Goal: Task Accomplishment & Management: Complete application form

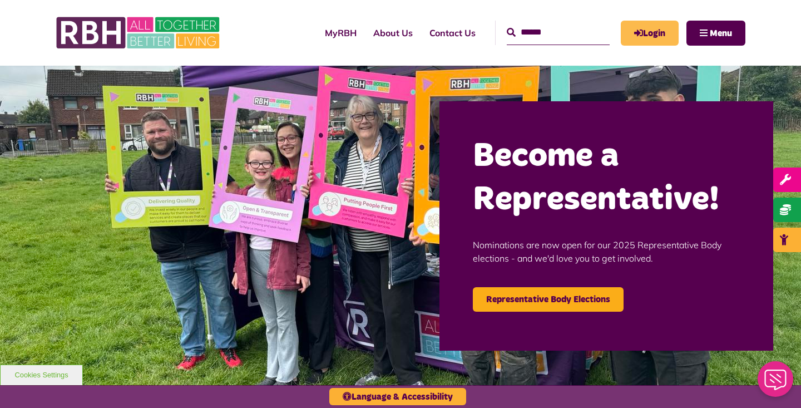
click at [665, 35] on link "Login" at bounding box center [650, 33] width 58 height 25
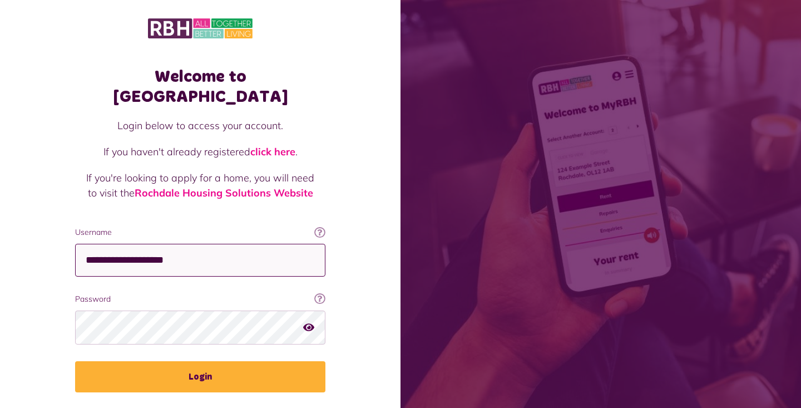
type input "**********"
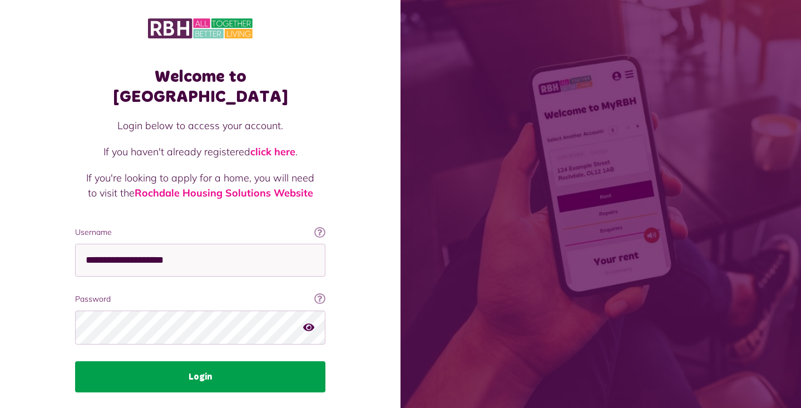
click at [245, 369] on button "Login" at bounding box center [200, 376] width 250 height 31
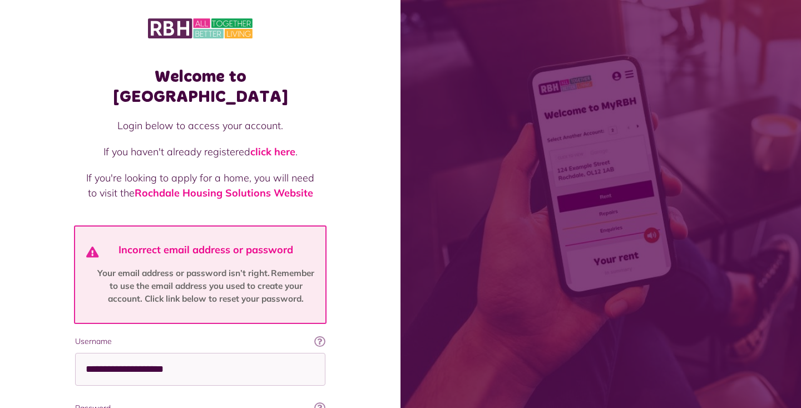
scroll to position [130, 0]
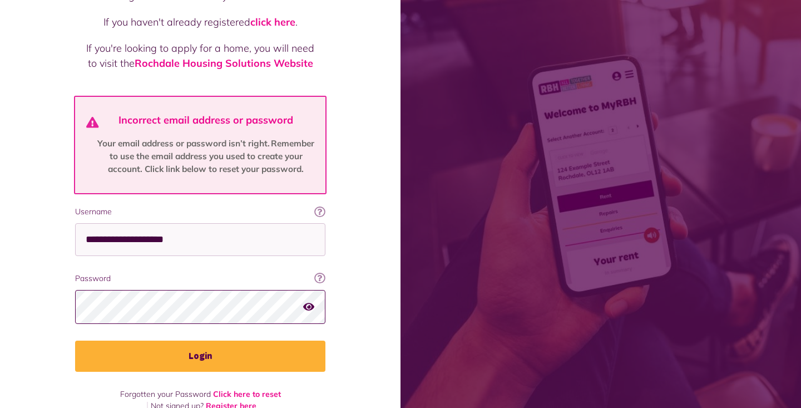
click at [229, 402] on div "Welcome to MyRBH Login below to access your account. If you haven't already reg…" at bounding box center [200, 149] width 401 height 558
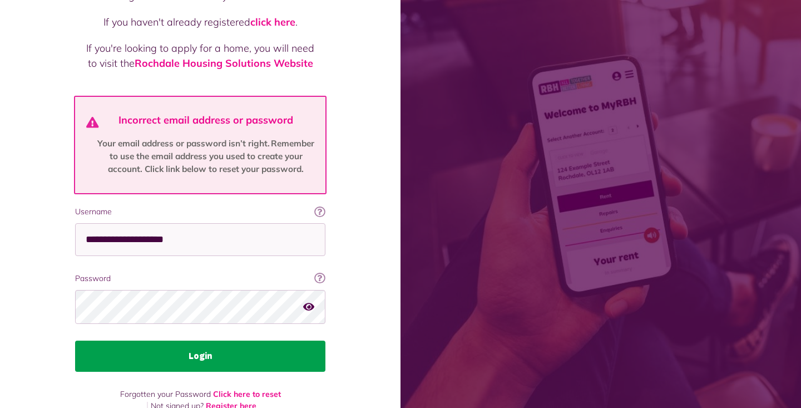
click at [227, 341] on button "Login" at bounding box center [200, 356] width 250 height 31
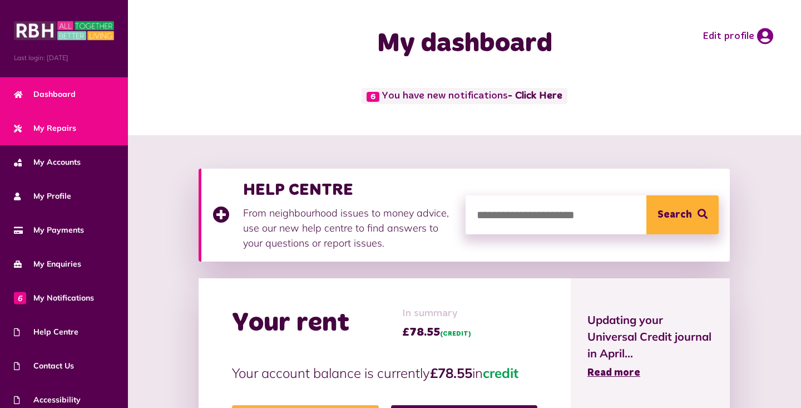
click at [47, 128] on span "My Repairs" at bounding box center [45, 128] width 62 height 12
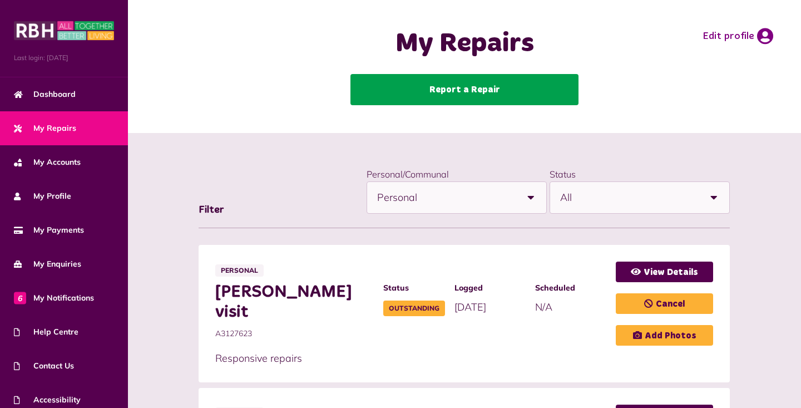
click at [454, 89] on link "Report a Repair" at bounding box center [465, 89] width 228 height 31
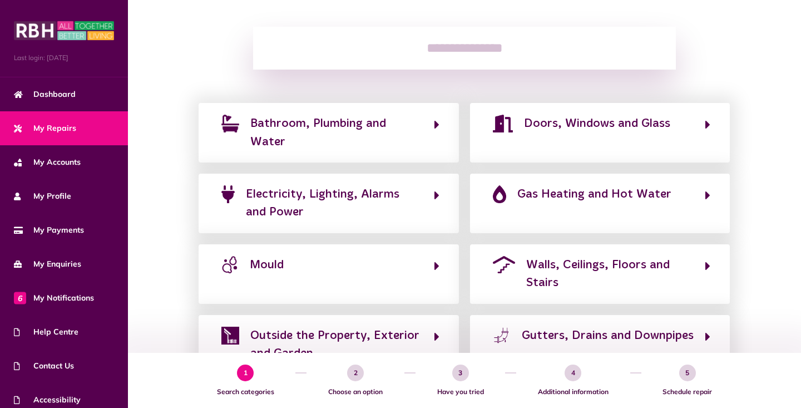
scroll to position [167, 0]
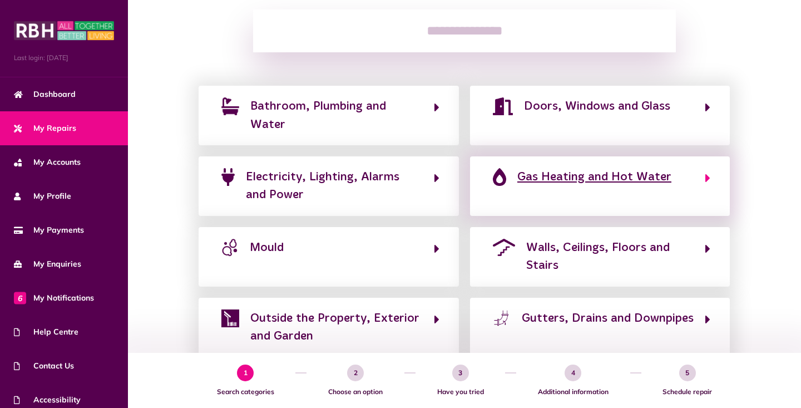
click at [668, 194] on button "Gas Heating and Hot Water" at bounding box center [600, 186] width 221 height 37
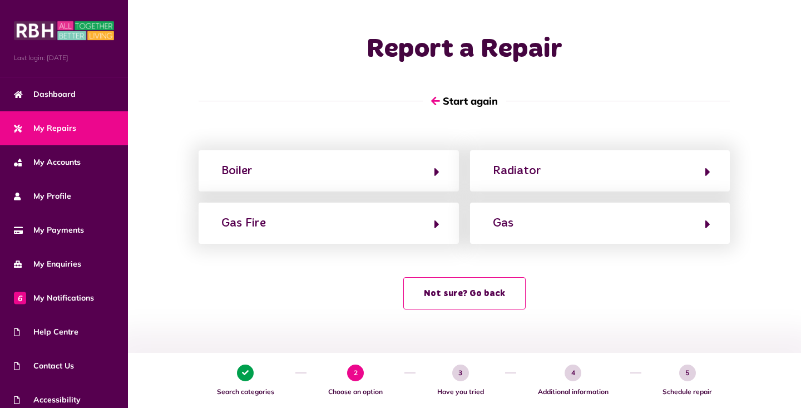
scroll to position [0, 0]
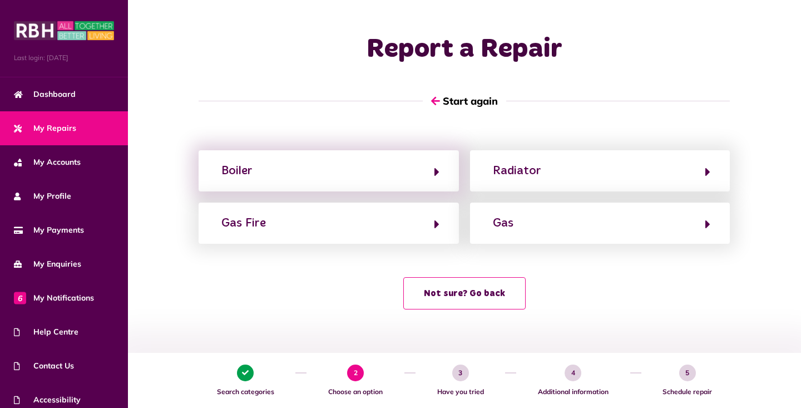
click at [432, 181] on div "Boiler" at bounding box center [329, 170] width 260 height 41
click at [436, 172] on icon "button" at bounding box center [437, 171] width 5 height 13
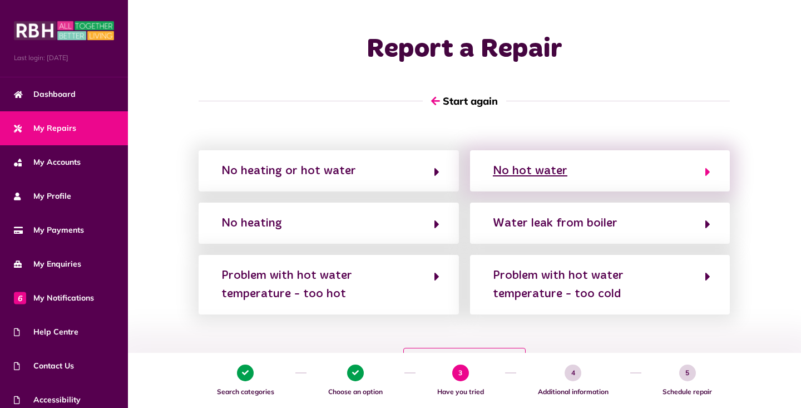
click at [594, 177] on button "No hot water" at bounding box center [600, 170] width 221 height 19
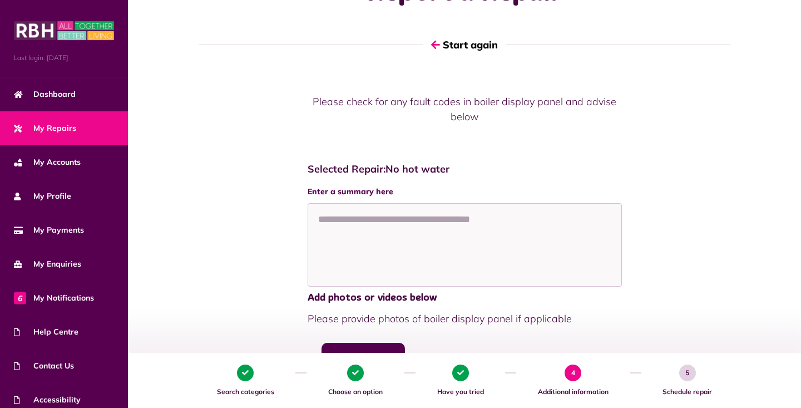
scroll to position [68, 0]
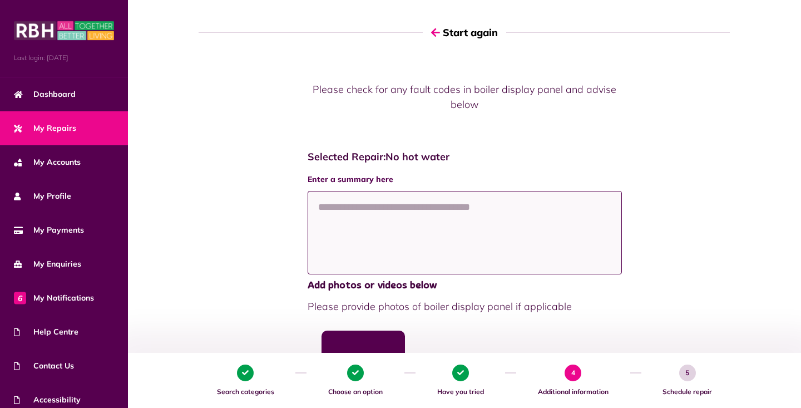
click at [474, 216] on textarea at bounding box center [465, 232] width 314 height 83
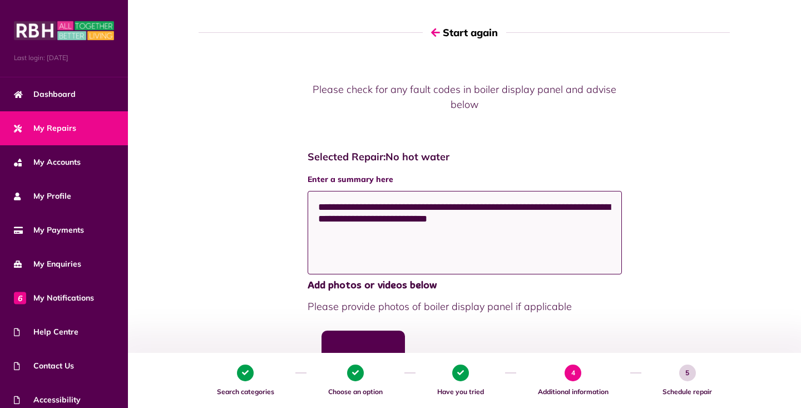
click at [385, 217] on textarea "**********" at bounding box center [465, 232] width 314 height 83
click at [496, 219] on textarea "**********" at bounding box center [465, 232] width 314 height 83
click at [534, 220] on textarea "**********" at bounding box center [465, 232] width 314 height 83
type textarea "**********"
click at [794, 272] on div "**********" at bounding box center [464, 333] width 673 height 502
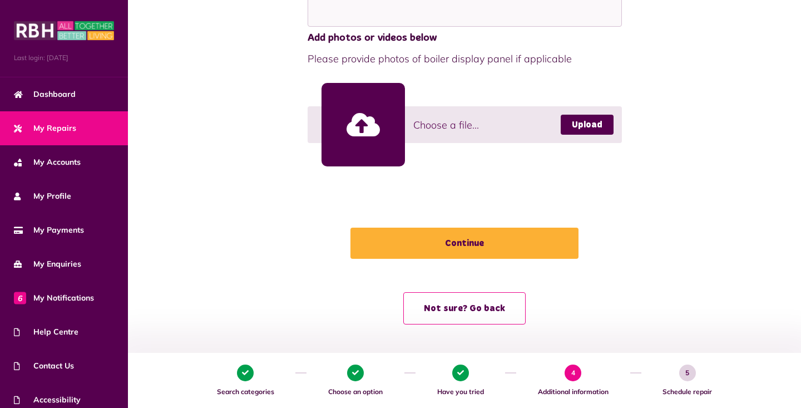
scroll to position [316, 0]
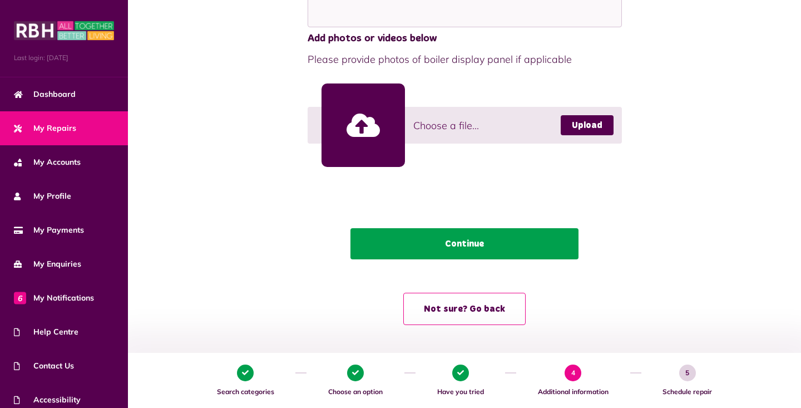
click at [506, 243] on button "Continue" at bounding box center [465, 243] width 228 height 31
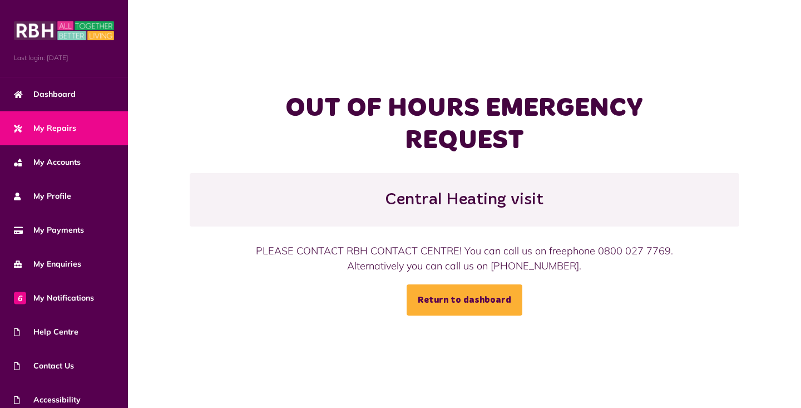
click at [75, 128] on link "My Repairs" at bounding box center [64, 128] width 128 height 34
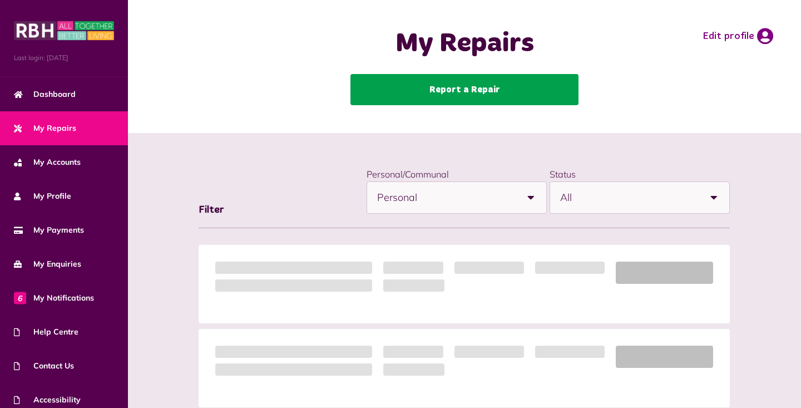
click at [527, 100] on link "Report a Repair" at bounding box center [465, 89] width 228 height 31
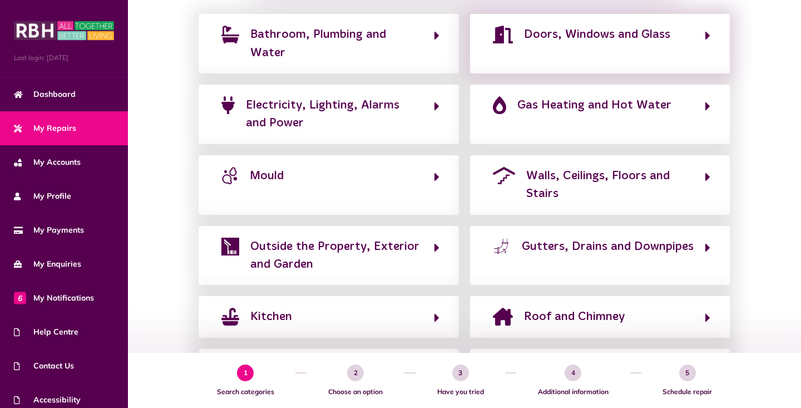
scroll to position [267, 0]
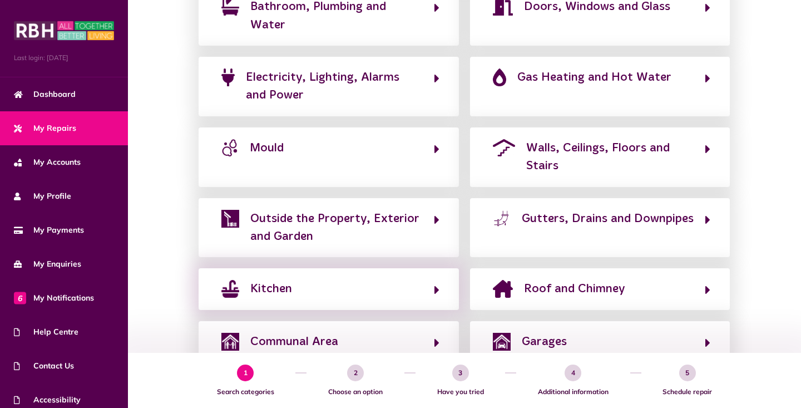
click at [441, 296] on div "Kitchen" at bounding box center [329, 288] width 260 height 41
click at [261, 298] on span "Kitchen" at bounding box center [271, 289] width 42 height 18
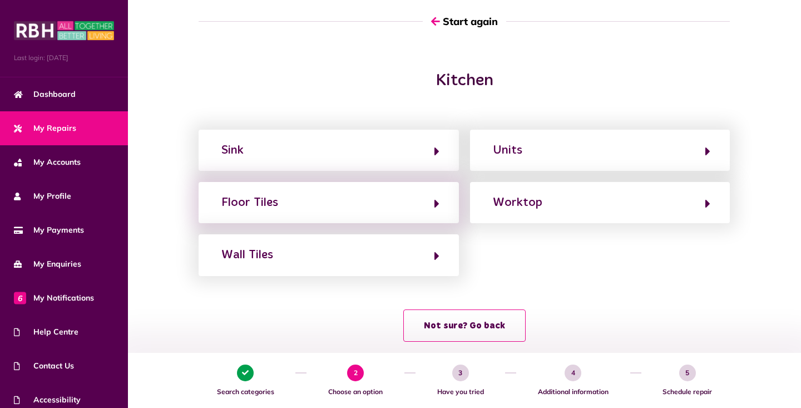
scroll to position [80, 0]
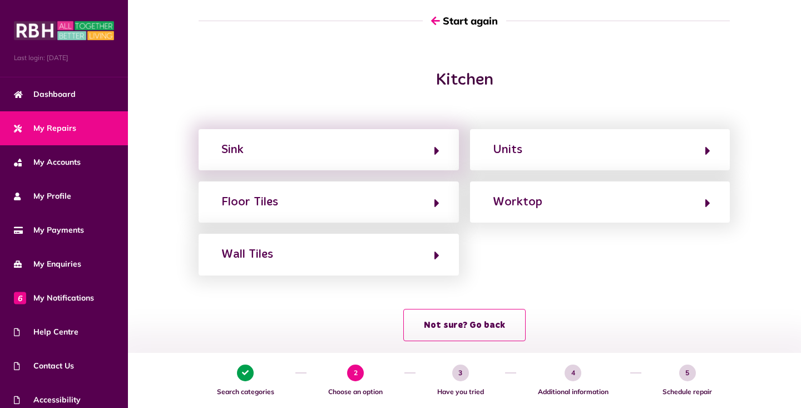
click at [440, 152] on div "Sink" at bounding box center [329, 149] width 260 height 41
click at [437, 150] on icon "button" at bounding box center [437, 150] width 5 height 13
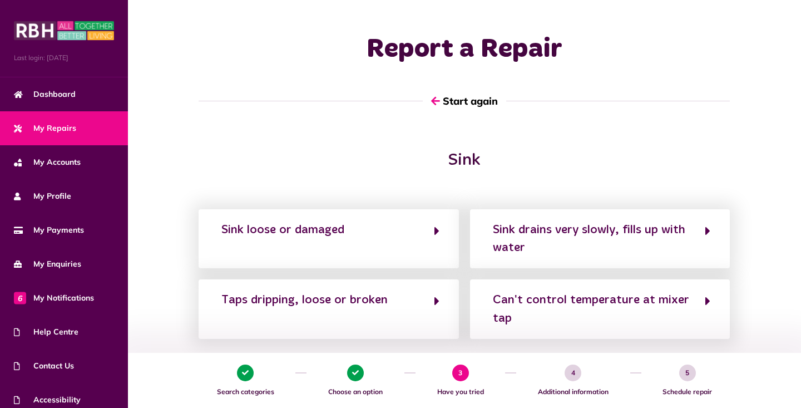
scroll to position [0, 0]
click at [435, 97] on icon "button" at bounding box center [434, 101] width 9 height 10
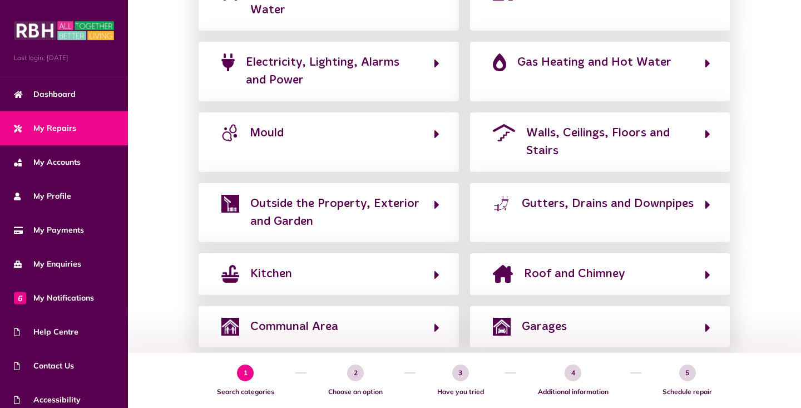
scroll to position [291, 0]
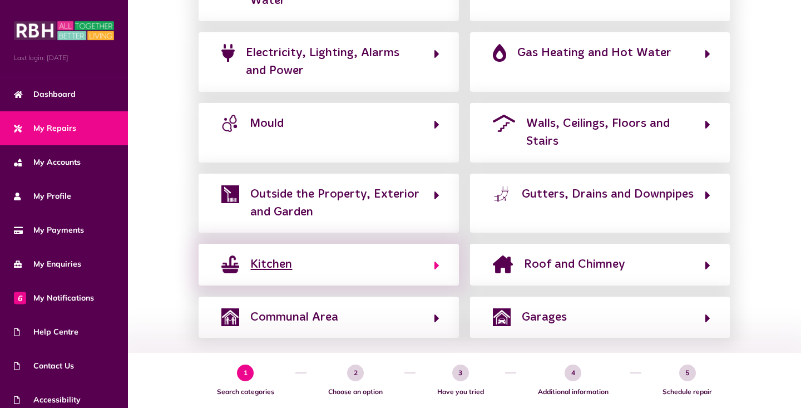
click at [434, 273] on button "Kitchen" at bounding box center [328, 264] width 221 height 19
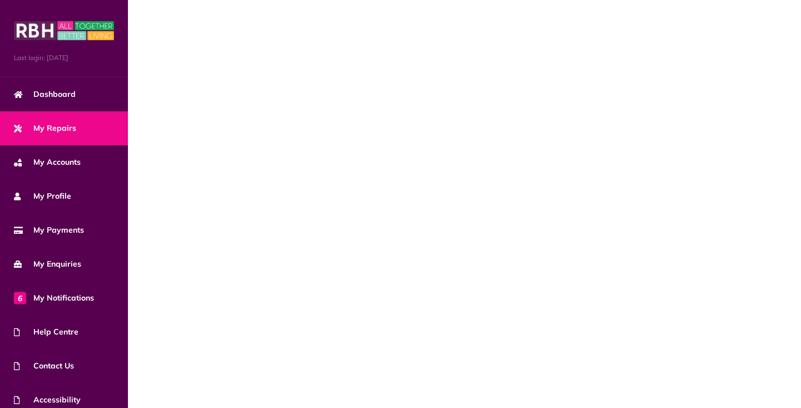
scroll to position [47, 0]
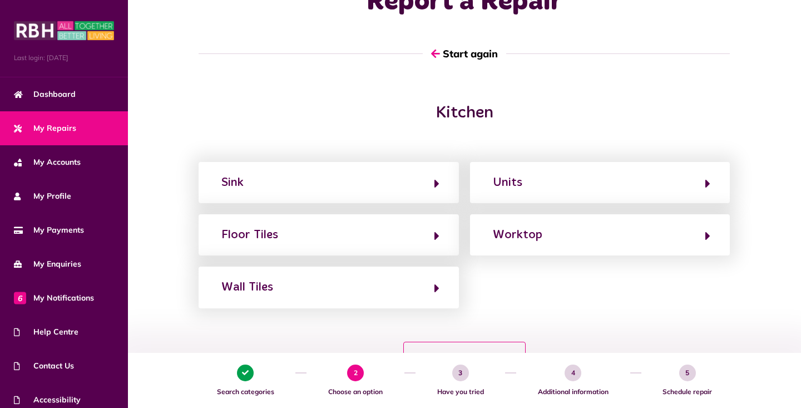
click at [711, 134] on div "Kitchen Sink Units Floor Tiles Worktop Wall Tiles Not sure? Go back" at bounding box center [464, 244] width 673 height 282
click at [708, 129] on div "Kitchen" at bounding box center [464, 118] width 651 height 31
click at [702, 130] on div "Kitchen" at bounding box center [464, 118] width 651 height 31
click at [706, 129] on div "Kitchen" at bounding box center [464, 118] width 651 height 31
click at [511, 130] on div "Kitchen" at bounding box center [465, 118] width 326 height 31
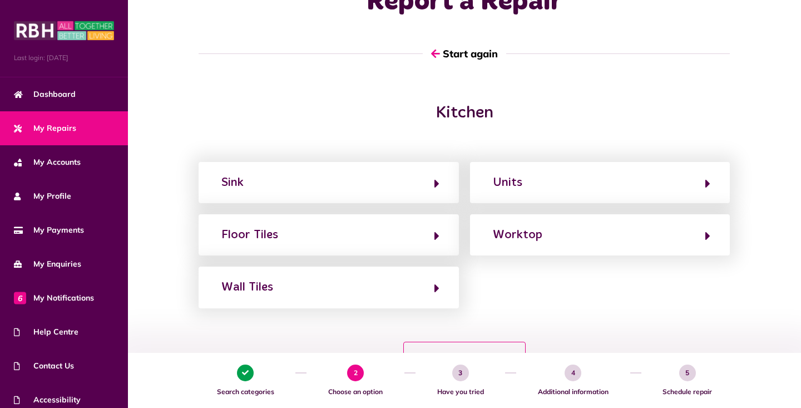
click at [439, 129] on div "Kitchen" at bounding box center [465, 118] width 326 height 31
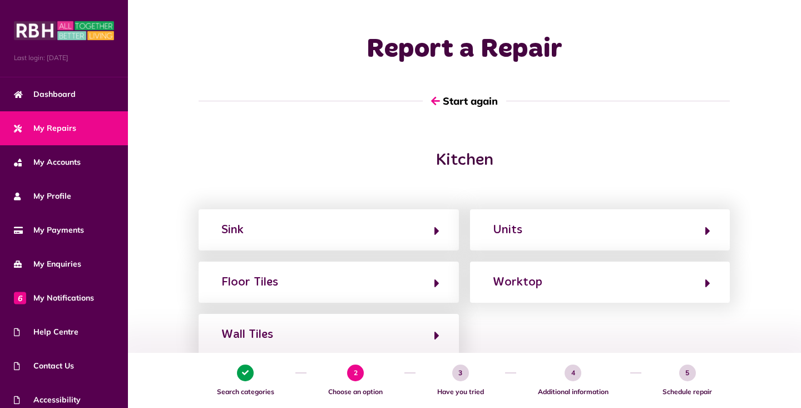
scroll to position [0, 0]
click at [441, 99] on button "Start again" at bounding box center [464, 101] width 83 height 32
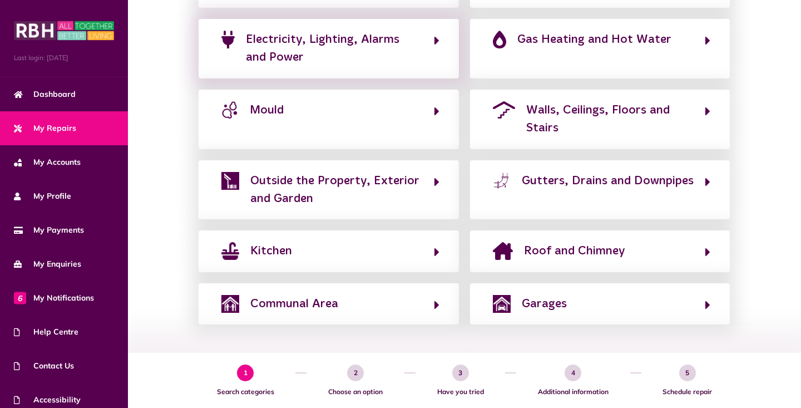
scroll to position [313, 0]
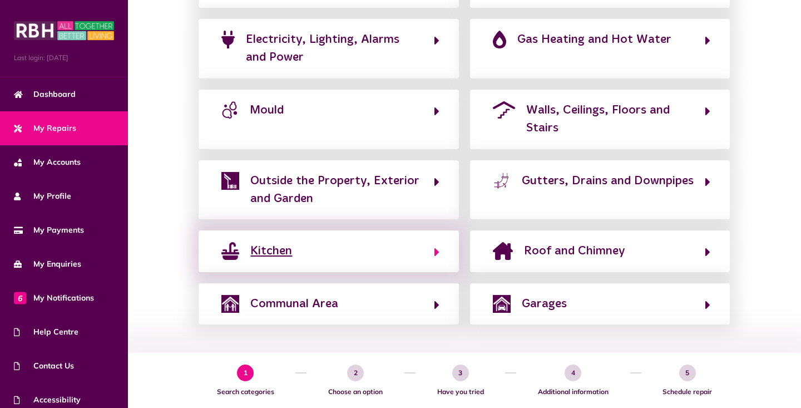
click at [432, 251] on button "Kitchen" at bounding box center [328, 251] width 221 height 19
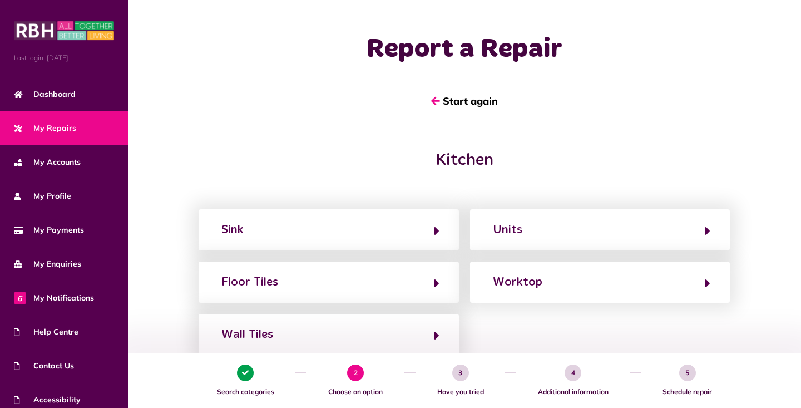
scroll to position [0, 0]
click at [439, 97] on button "Start again" at bounding box center [464, 101] width 83 height 32
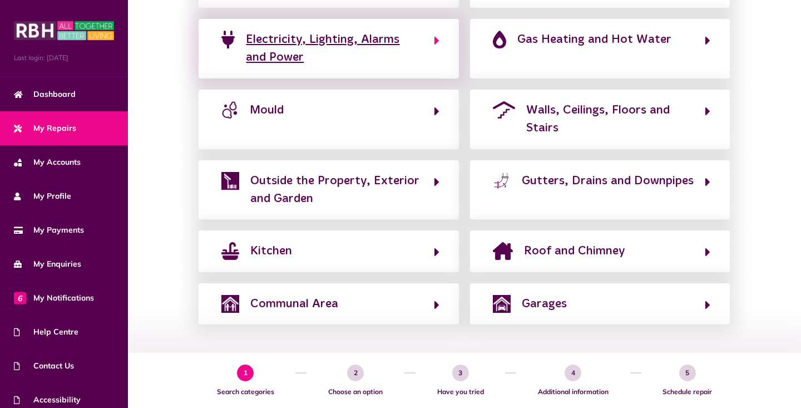
scroll to position [313, 0]
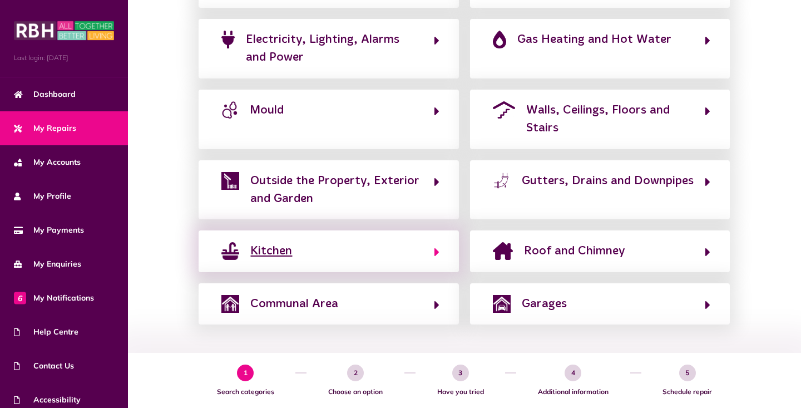
click at [437, 250] on icon "button" at bounding box center [437, 251] width 5 height 13
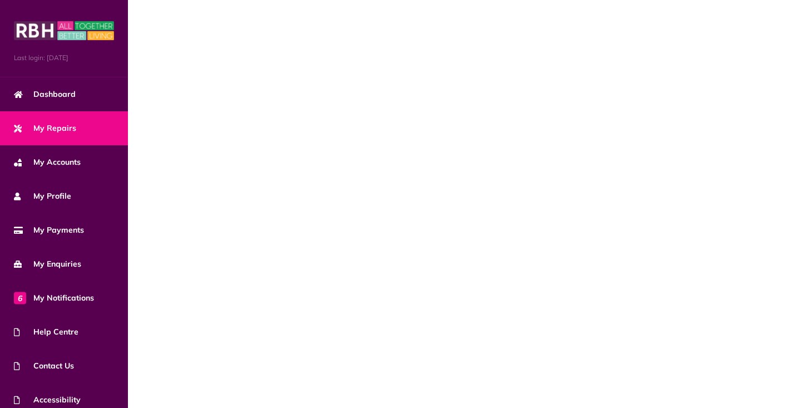
scroll to position [51, 0]
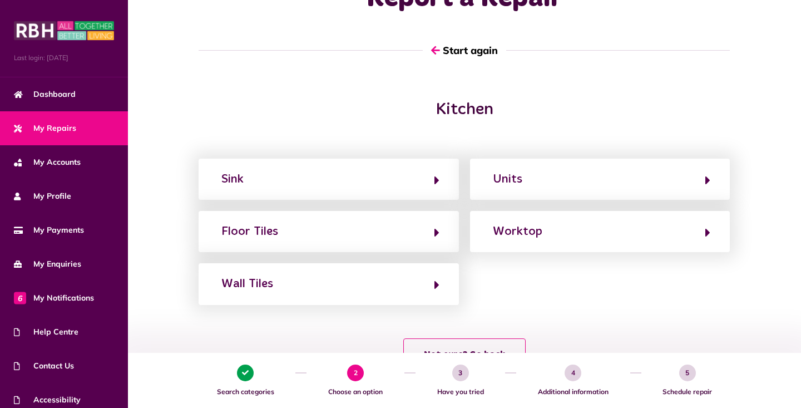
click at [441, 128] on div "Kitchen" at bounding box center [465, 115] width 326 height 31
click at [436, 130] on div "Kitchen" at bounding box center [465, 115] width 326 height 31
click at [435, 131] on div "Kitchen Sink Units Floor Tiles Worktop Wall Tiles Not sure? Go back" at bounding box center [464, 241] width 673 height 282
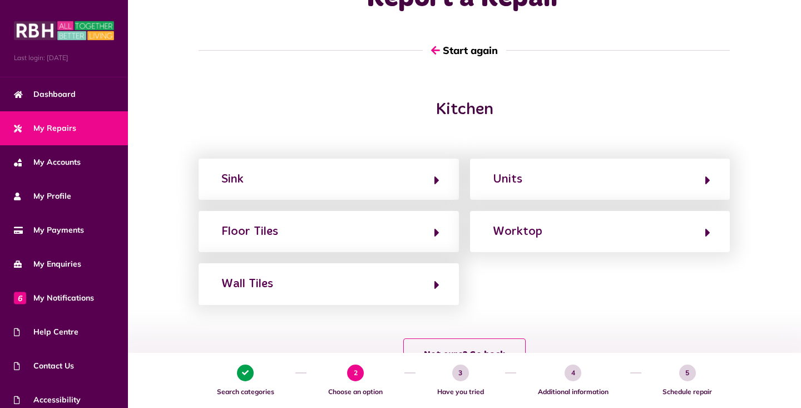
click at [435, 131] on div "Kitchen Sink Units Floor Tiles Worktop Wall Tiles Not sure? Go back" at bounding box center [464, 241] width 673 height 282
click at [232, 123] on div "Kitchen" at bounding box center [464, 115] width 651 height 31
click at [241, 142] on div "Kitchen Sink Units Floor Tiles Worktop Wall Tiles Not sure? Go back" at bounding box center [464, 241] width 673 height 282
click at [241, 132] on div "Kitchen Sink Units Floor Tiles Worktop Wall Tiles Not sure? Go back" at bounding box center [464, 241] width 673 height 282
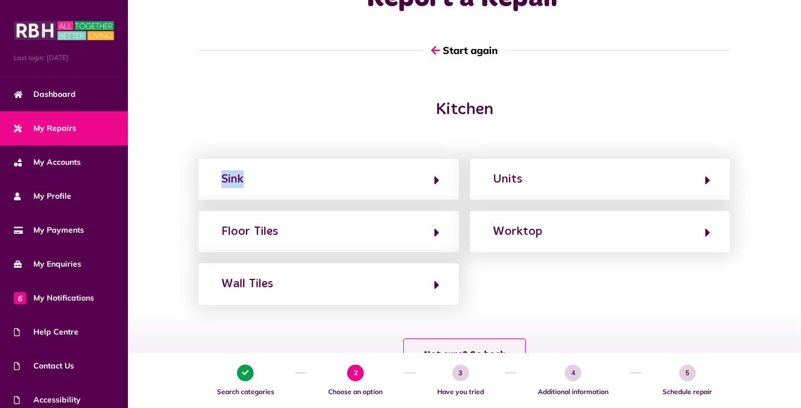
click at [241, 132] on div "Kitchen Sink Units Floor Tiles Worktop Wall Tiles Not sure? Go back" at bounding box center [464, 241] width 673 height 282
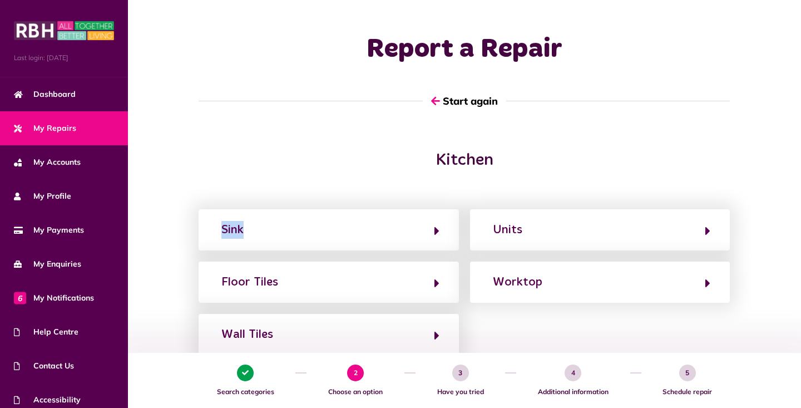
scroll to position [0, 0]
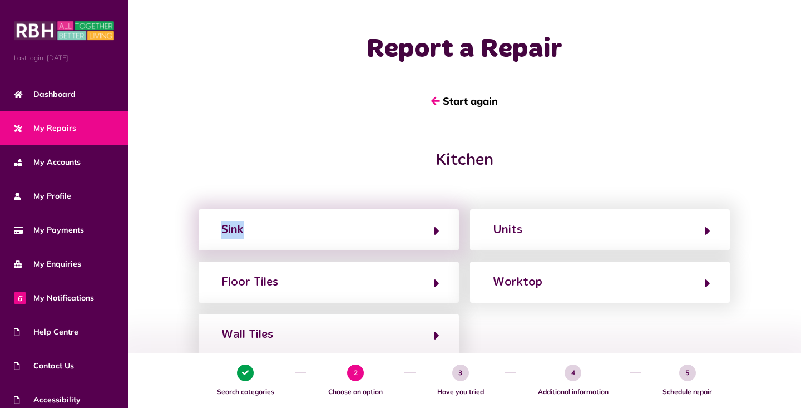
click at [284, 209] on div "Kitchen Sink Units Floor Tiles Worktop Wall Tiles Not sure? Go back" at bounding box center [464, 291] width 673 height 282
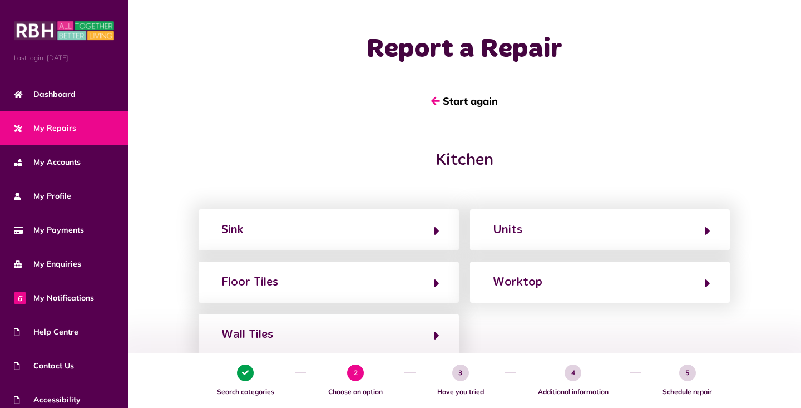
click at [442, 182] on div "Kitchen Sink Units Floor Tiles Worktop Wall Tiles Not sure? Go back" at bounding box center [464, 291] width 673 height 282
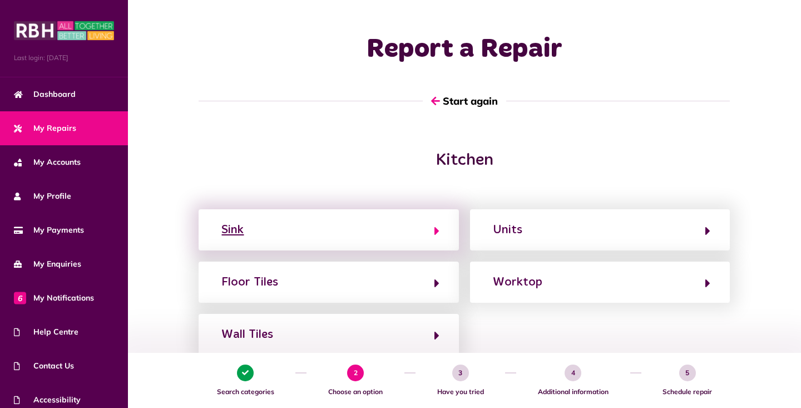
click at [435, 232] on icon "button" at bounding box center [437, 230] width 5 height 13
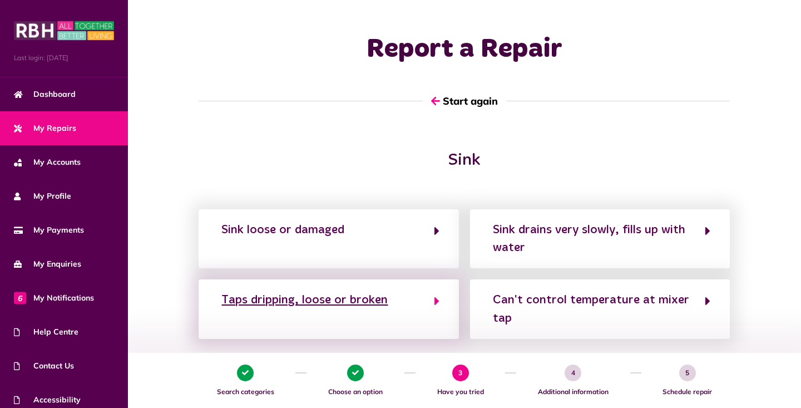
click at [436, 304] on icon "button" at bounding box center [437, 300] width 5 height 13
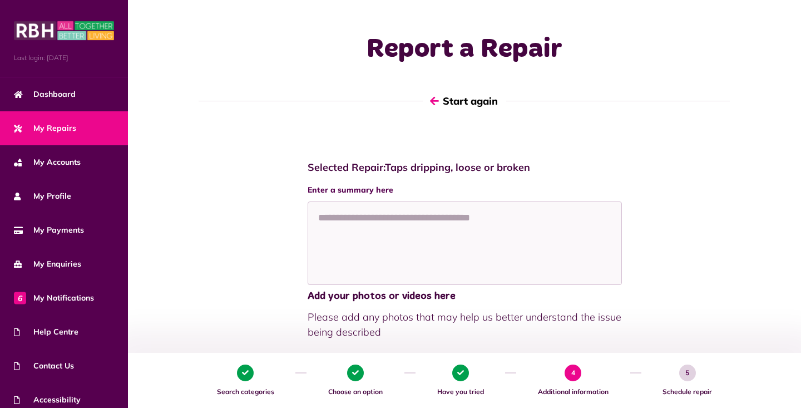
click at [467, 101] on button "Start again" at bounding box center [464, 101] width 83 height 32
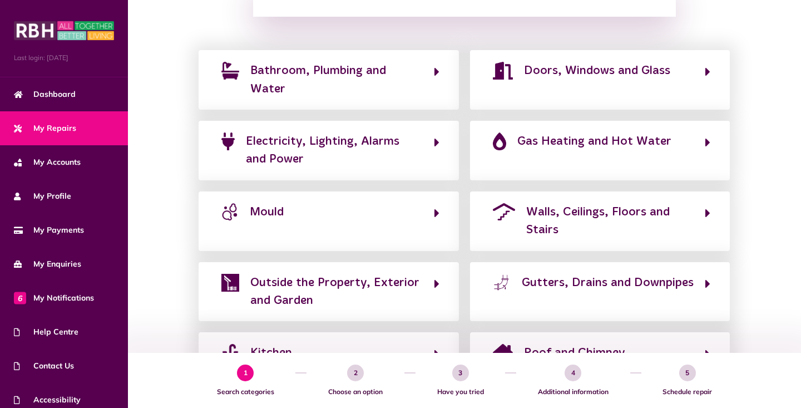
scroll to position [224, 0]
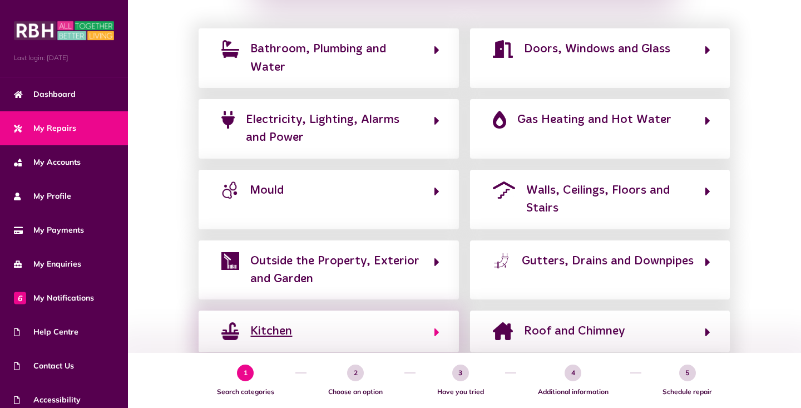
click at [435, 336] on icon "button" at bounding box center [437, 332] width 5 height 13
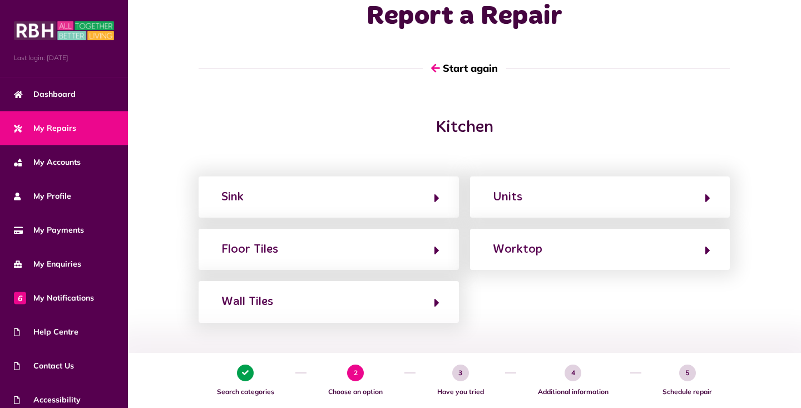
scroll to position [0, 0]
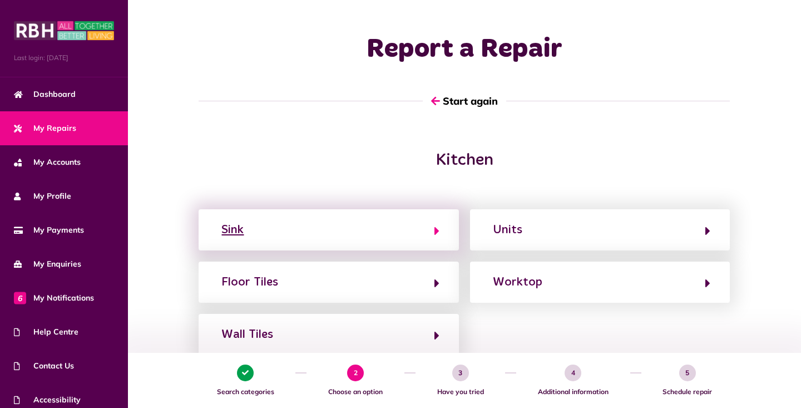
click at [439, 230] on icon "button" at bounding box center [437, 230] width 5 height 13
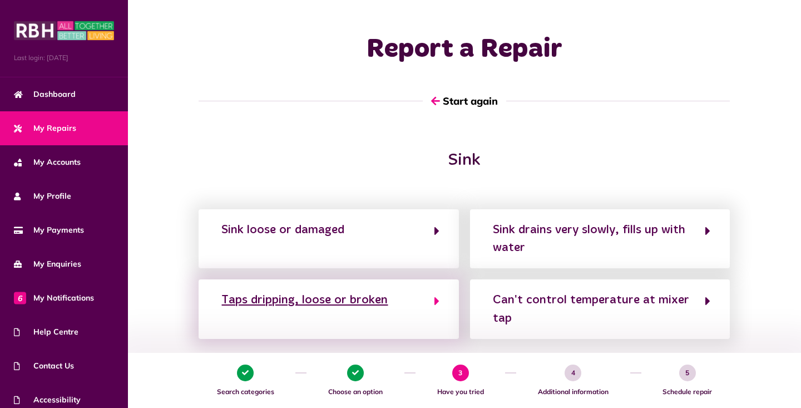
click at [438, 304] on icon "button" at bounding box center [437, 300] width 5 height 13
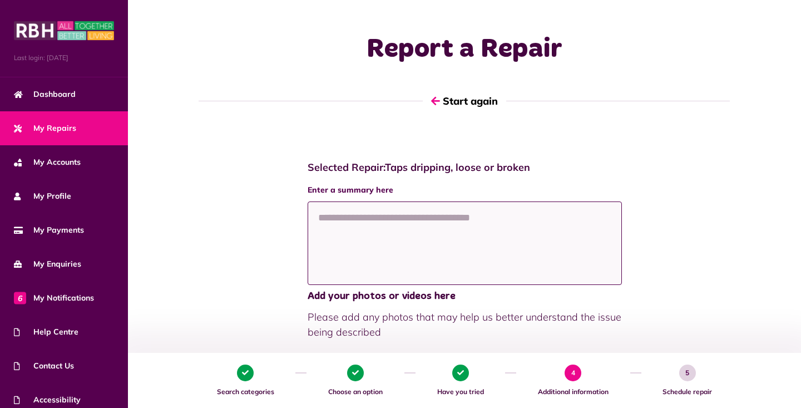
click at [369, 214] on textarea at bounding box center [465, 242] width 314 height 83
type textarea "**********"
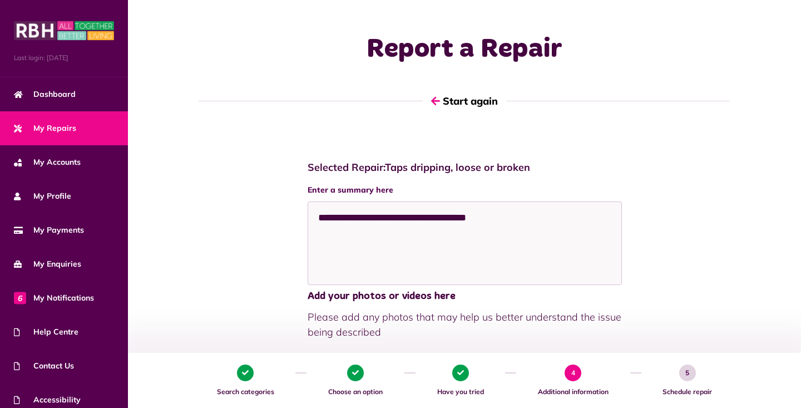
click at [685, 242] on div "**********" at bounding box center [464, 374] width 651 height 448
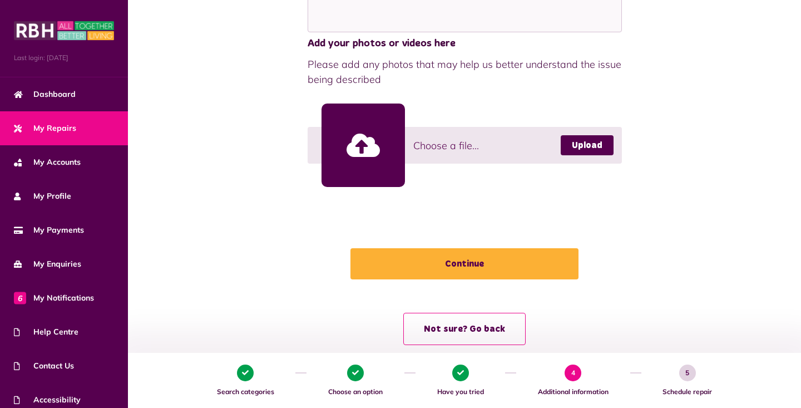
scroll to position [253, 0]
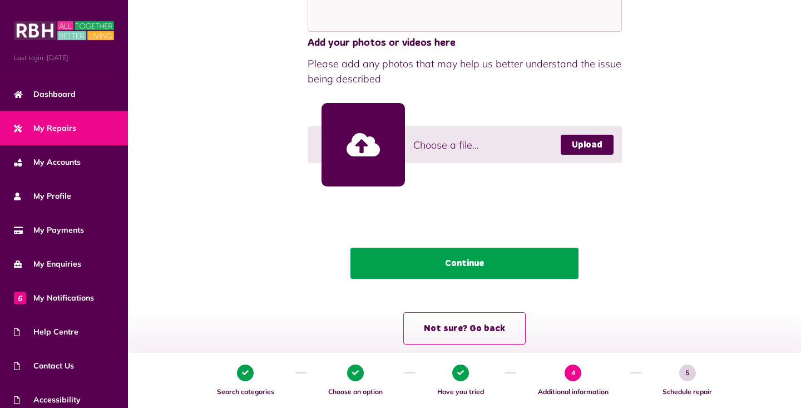
click at [470, 262] on button "Continue" at bounding box center [465, 263] width 228 height 31
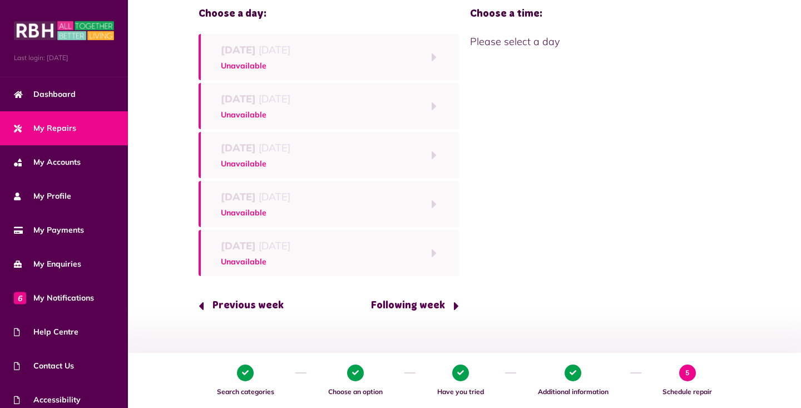
scroll to position [132, 0]
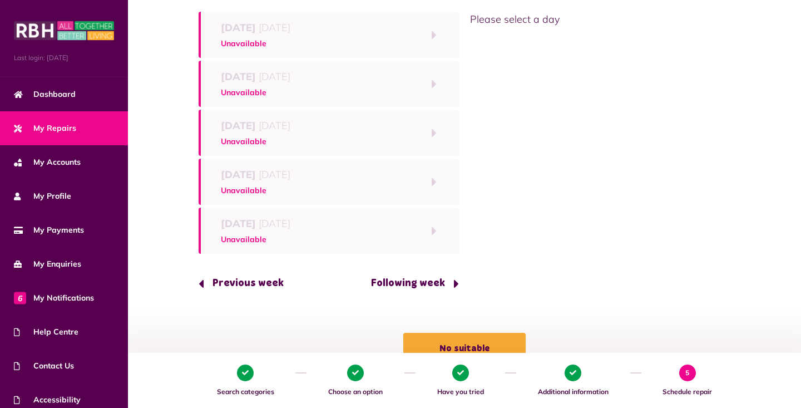
click at [419, 282] on button "Following week" at bounding box center [411, 284] width 96 height 32
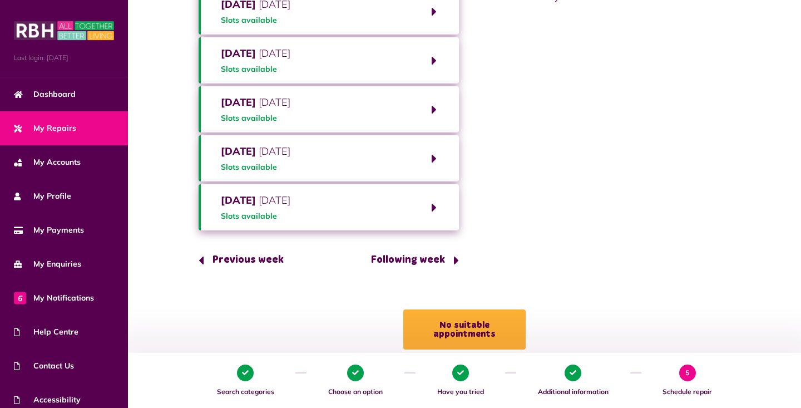
scroll to position [158, 0]
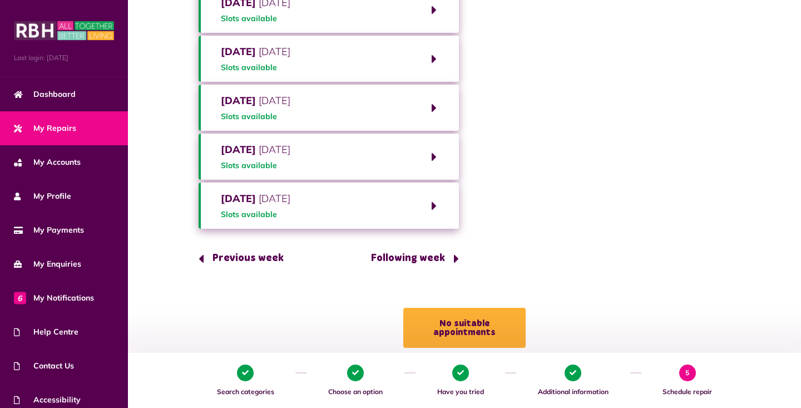
click at [228, 257] on button "Previous week" at bounding box center [245, 259] width 93 height 32
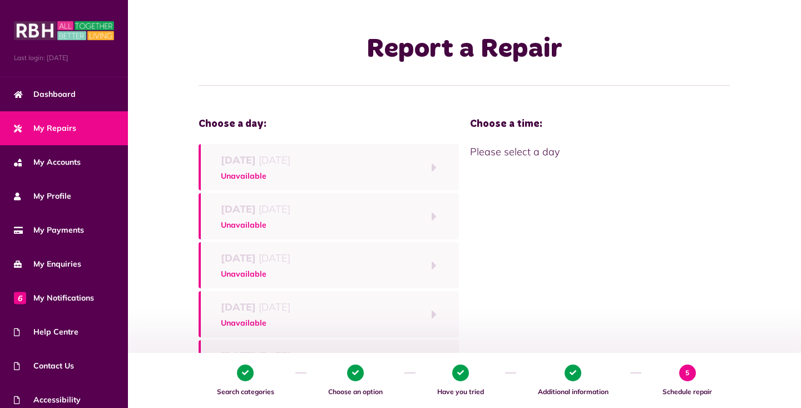
scroll to position [0, 0]
click at [50, 136] on link "My Repairs" at bounding box center [64, 128] width 128 height 34
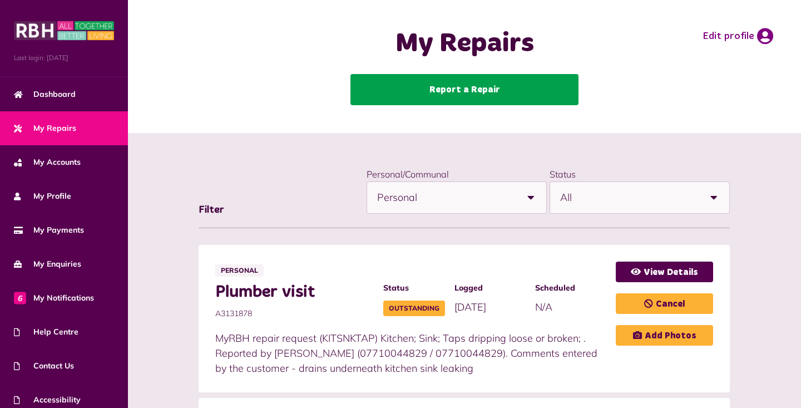
click at [530, 82] on link "Report a Repair" at bounding box center [465, 89] width 228 height 31
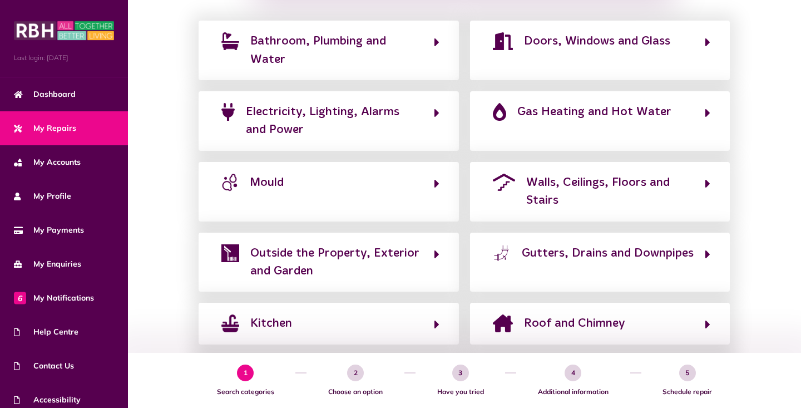
scroll to position [237, 0]
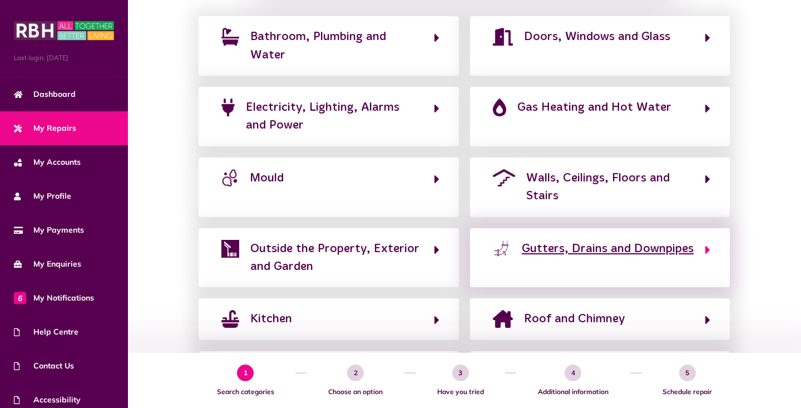
click at [703, 251] on button "Gutters, Drains and Downpipes" at bounding box center [600, 257] width 221 height 37
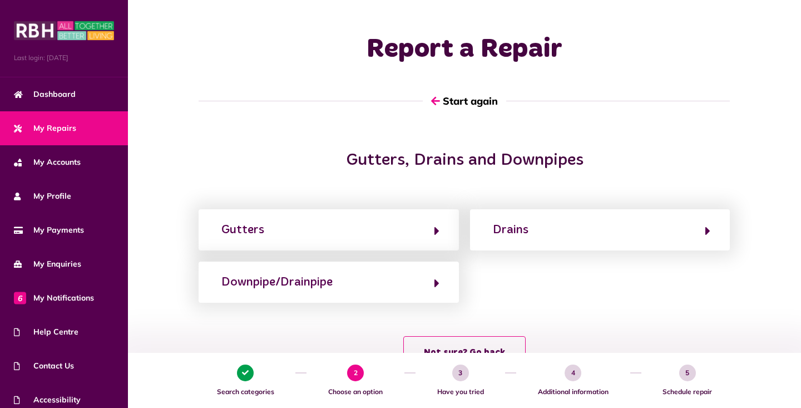
click at [706, 157] on div "Gutters, Drains and Downpipes Gutters Drains Downpipe/Drainpipe Not sure? Go ba…" at bounding box center [464, 265] width 673 height 230
click at [708, 157] on div "Gutters, Drains and Downpipes Gutters Drains Downpipe/Drainpipe Not sure? Go ba…" at bounding box center [464, 265] width 673 height 230
click at [518, 161] on div "Gutters, Drains and Downpipes Gutters Drains Downpipe/Drainpipe Not sure? Go ba…" at bounding box center [464, 265] width 673 height 230
click at [442, 66] on div "Start again" at bounding box center [464, 91] width 543 height 51
click at [435, 66] on div "Start again" at bounding box center [464, 91] width 543 height 51
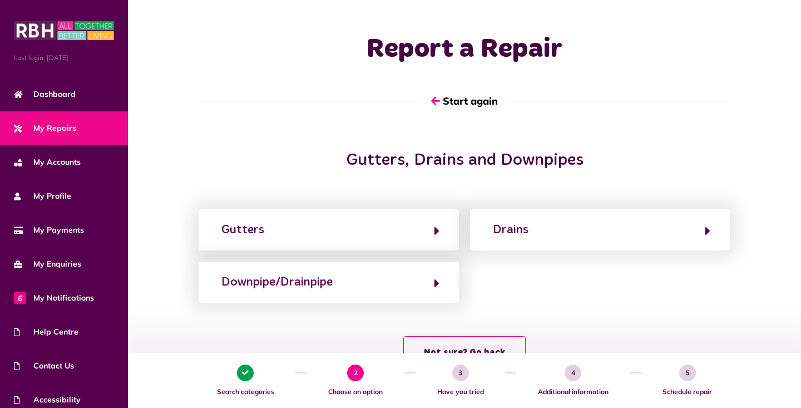
click at [75, 134] on span "My Repairs" at bounding box center [45, 128] width 62 height 12
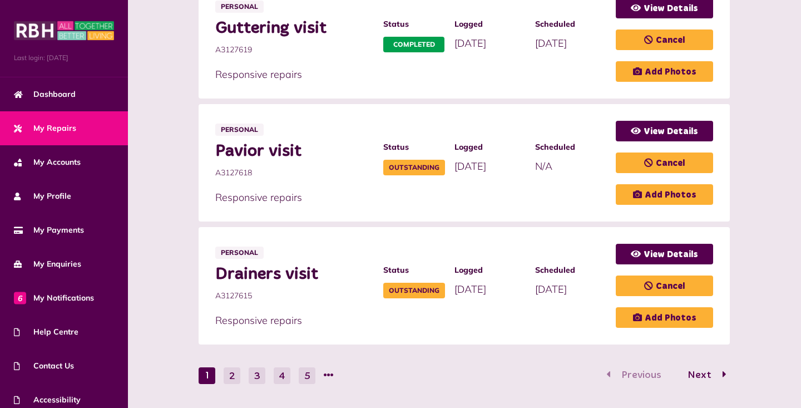
scroll to position [683, 0]
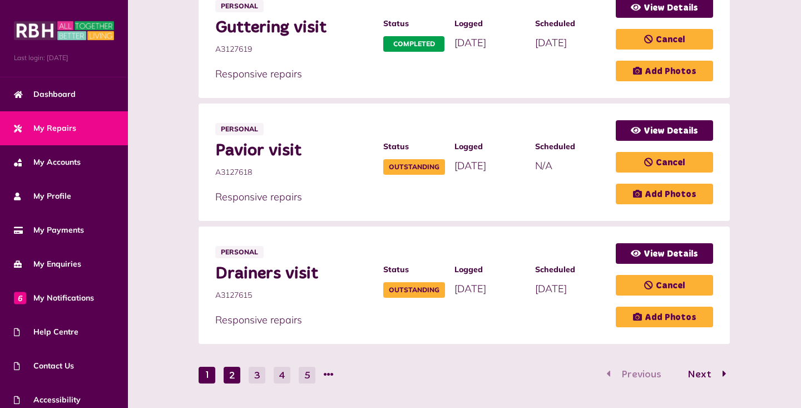
click at [232, 367] on button "2" at bounding box center [232, 375] width 17 height 17
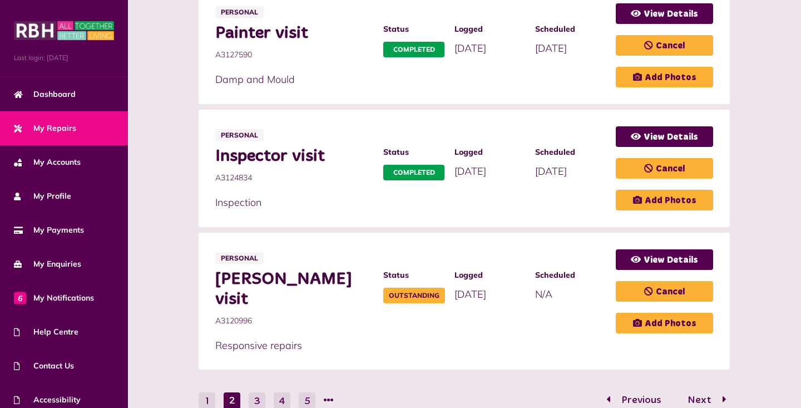
scroll to position [651, 0]
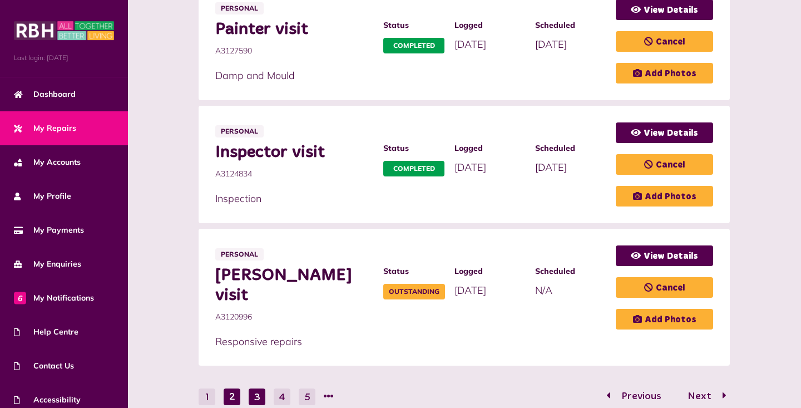
click at [259, 388] on button "3" at bounding box center [257, 396] width 17 height 17
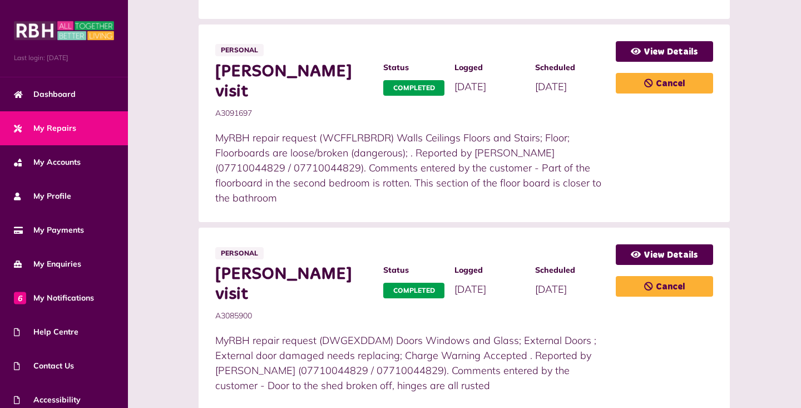
scroll to position [859, 0]
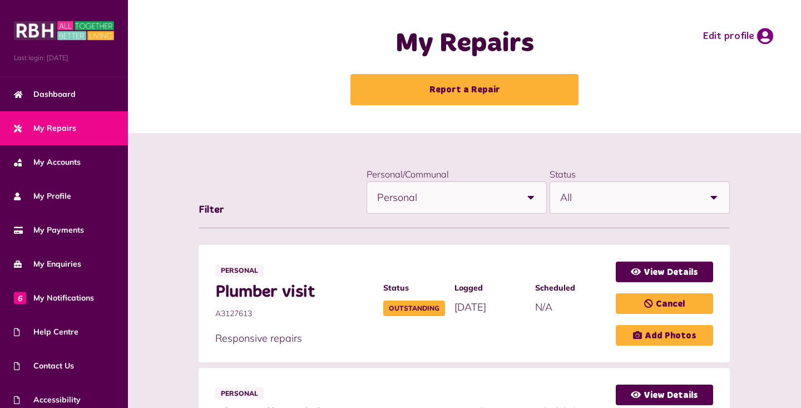
scroll to position [0, 0]
click at [219, 339] on p "Responsive repairs" at bounding box center [410, 338] width 390 height 15
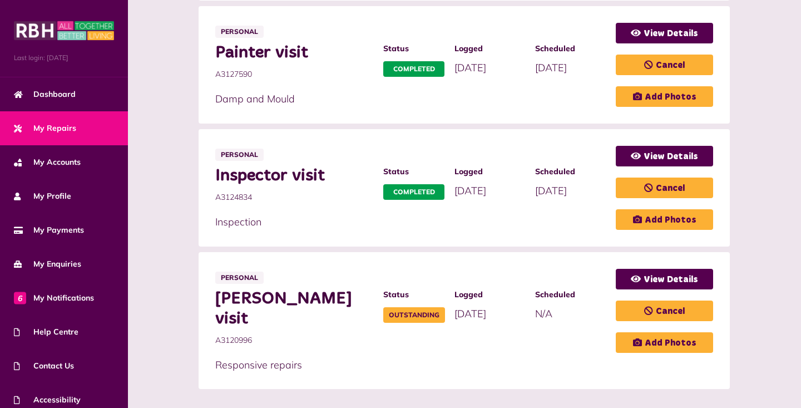
scroll to position [641, 0]
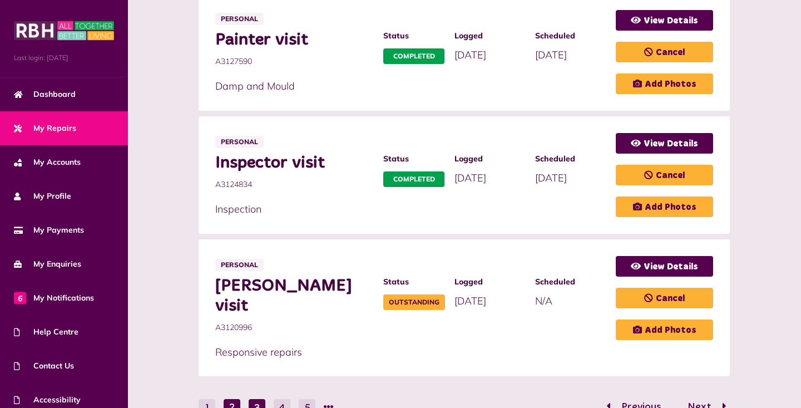
click at [259, 399] on button "3" at bounding box center [257, 407] width 17 height 17
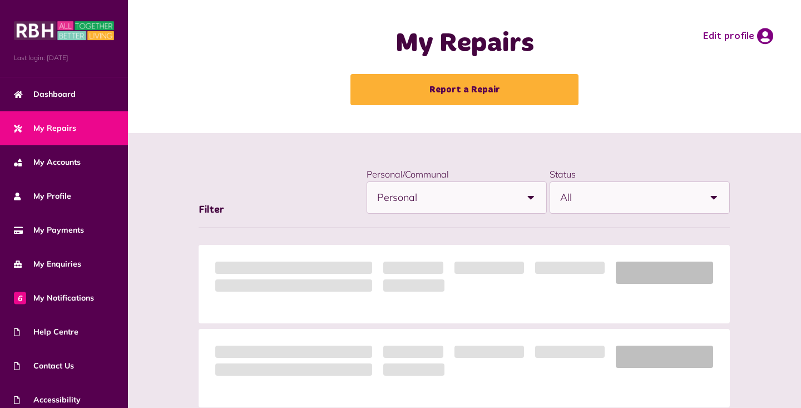
scroll to position [0, 0]
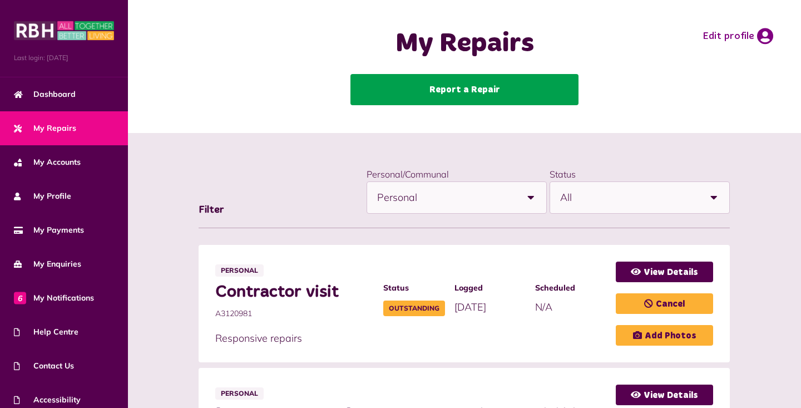
click at [474, 86] on link "Report a Repair" at bounding box center [465, 89] width 228 height 31
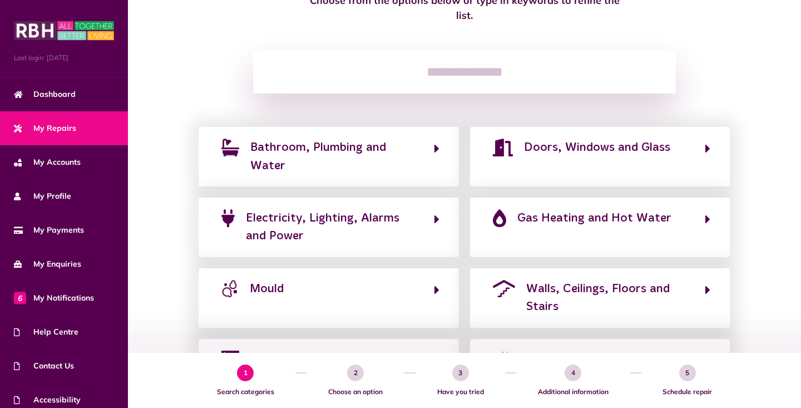
scroll to position [129, 0]
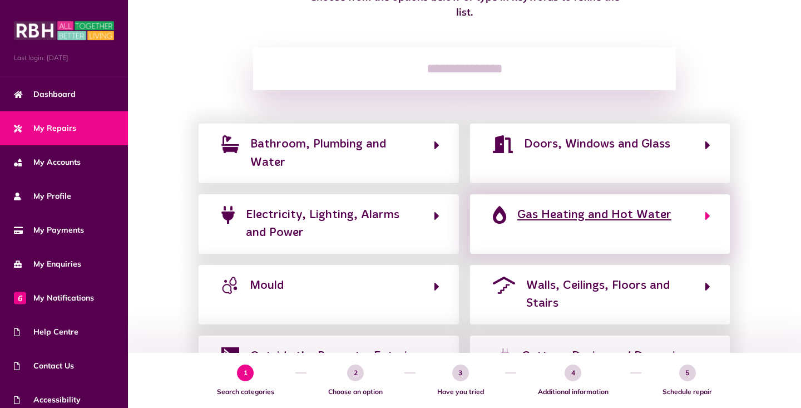
click at [577, 216] on span "Gas Heating and Hot Water" at bounding box center [595, 215] width 154 height 18
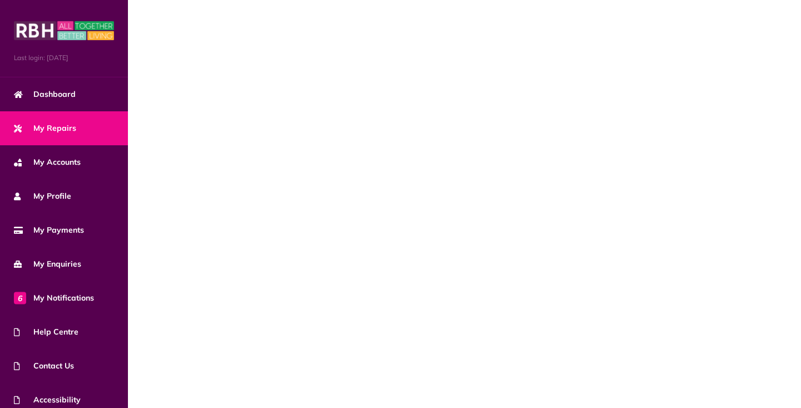
scroll to position [0, 0]
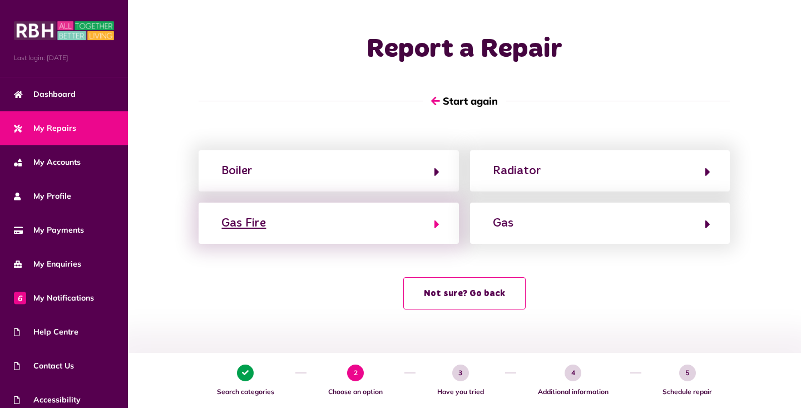
click at [439, 221] on icon "button" at bounding box center [437, 224] width 5 height 13
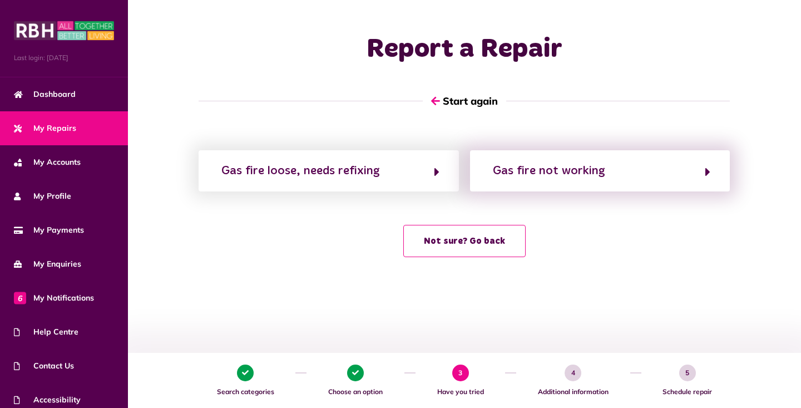
click at [711, 169] on div "Gas fire not working" at bounding box center [600, 170] width 260 height 41
click at [705, 171] on button "Gas fire not working" at bounding box center [600, 170] width 221 height 19
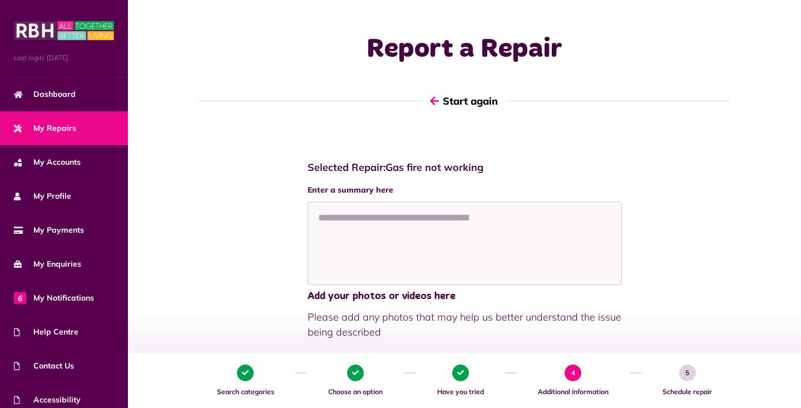
click at [447, 100] on button "Start again" at bounding box center [464, 101] width 83 height 32
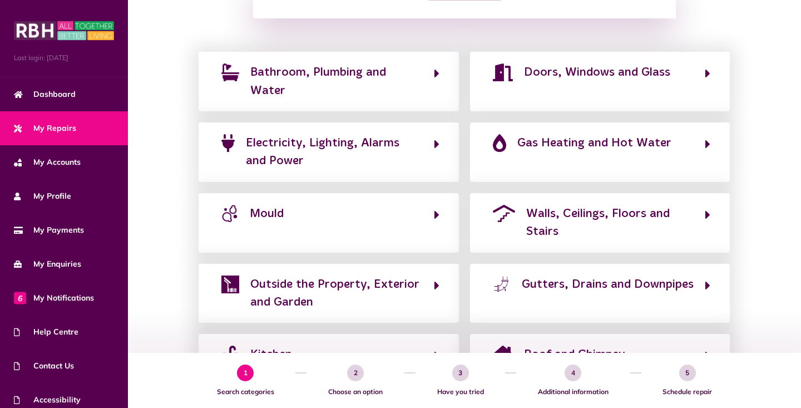
scroll to position [201, 0]
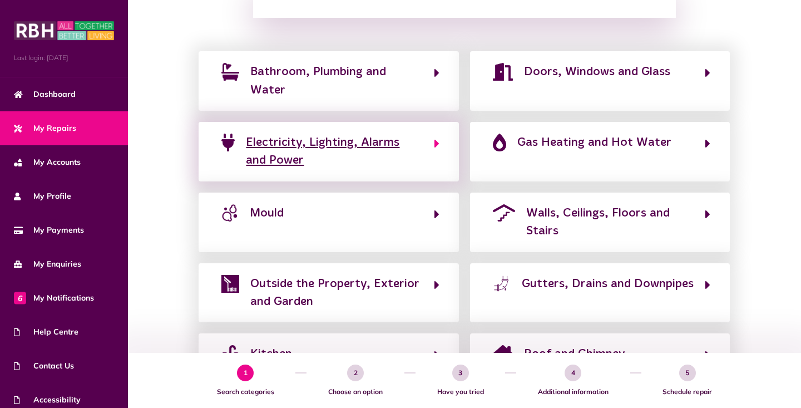
click at [436, 142] on icon "button" at bounding box center [437, 143] width 5 height 13
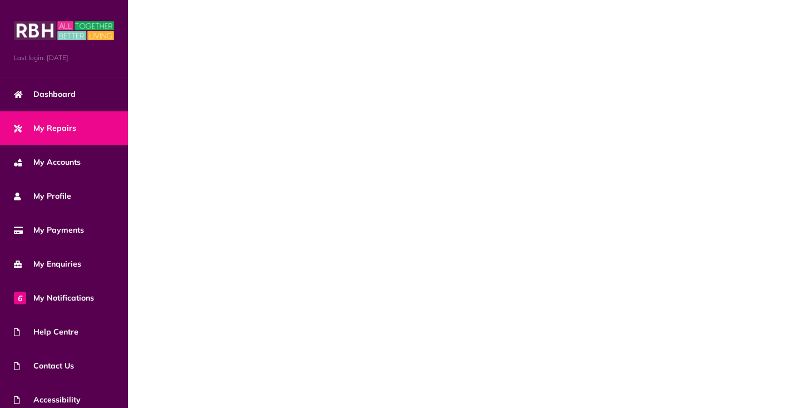
scroll to position [0, 0]
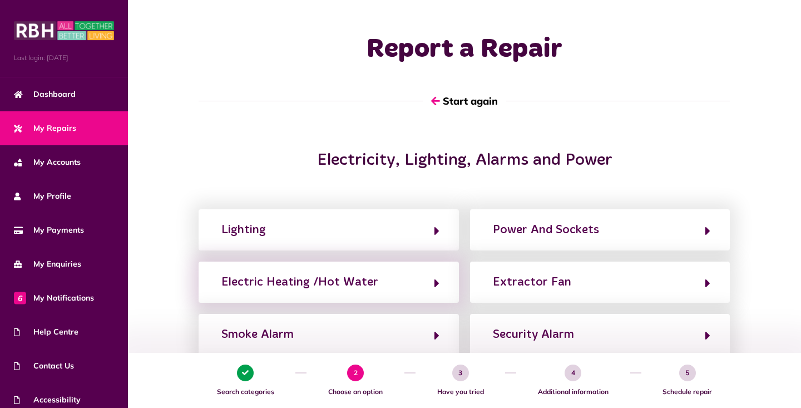
click at [440, 286] on div "Electric Heating /Hot Water" at bounding box center [329, 282] width 260 height 41
click at [436, 285] on icon "button" at bounding box center [437, 283] width 5 height 13
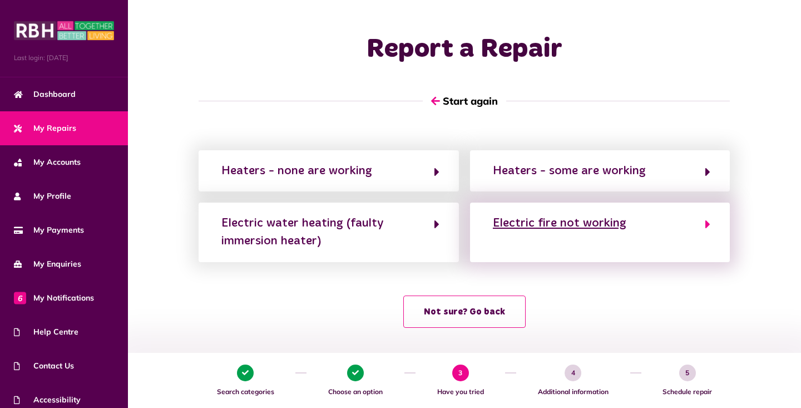
click at [708, 225] on icon "button" at bounding box center [708, 224] width 5 height 13
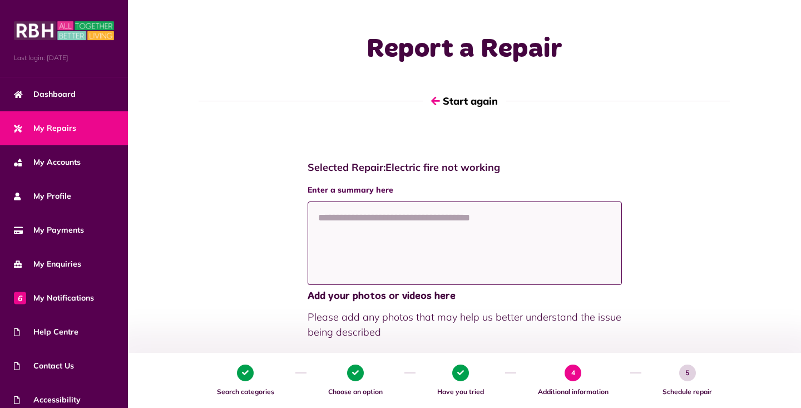
click at [572, 238] on textarea at bounding box center [465, 242] width 314 height 83
type textarea "*"
type textarea "**********"
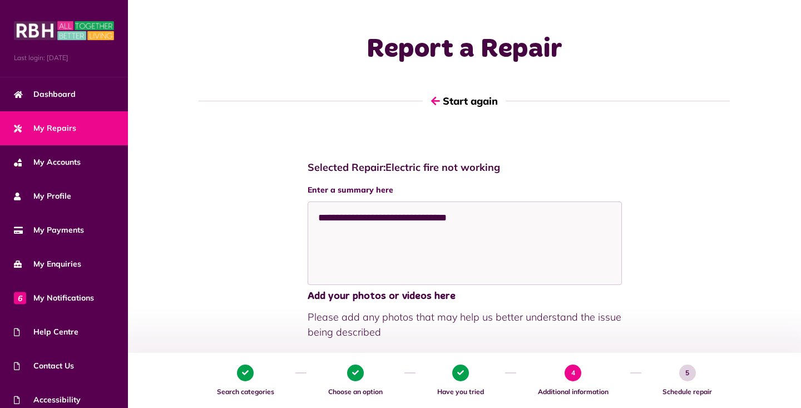
click at [796, 254] on div "**********" at bounding box center [464, 379] width 673 height 459
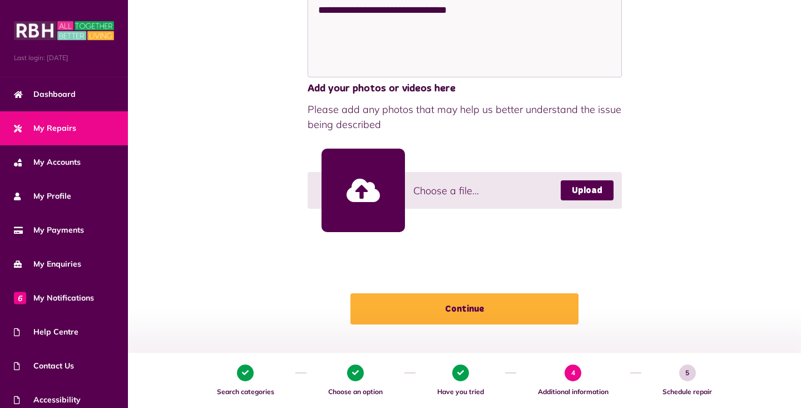
scroll to position [244, 0]
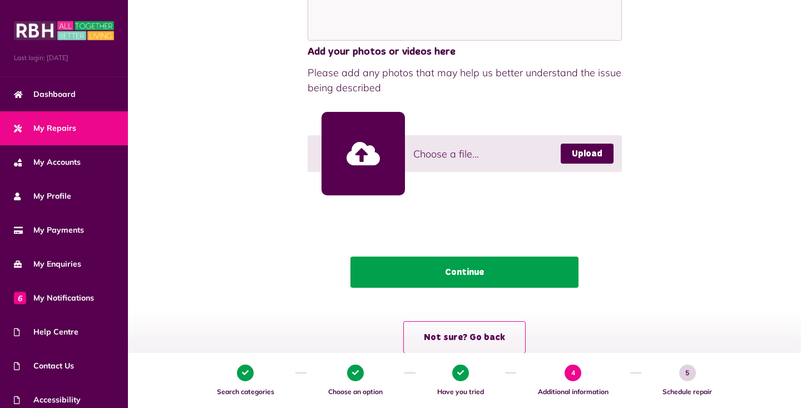
click at [523, 273] on button "Continue" at bounding box center [465, 272] width 228 height 31
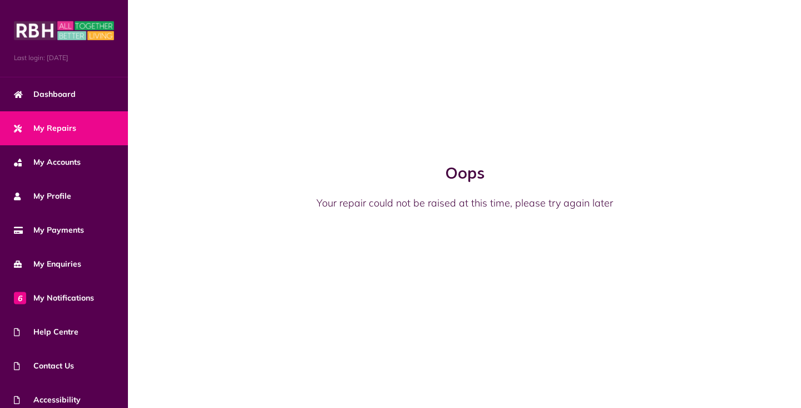
scroll to position [0, 0]
